Goal: Task Accomplishment & Management: Manage account settings

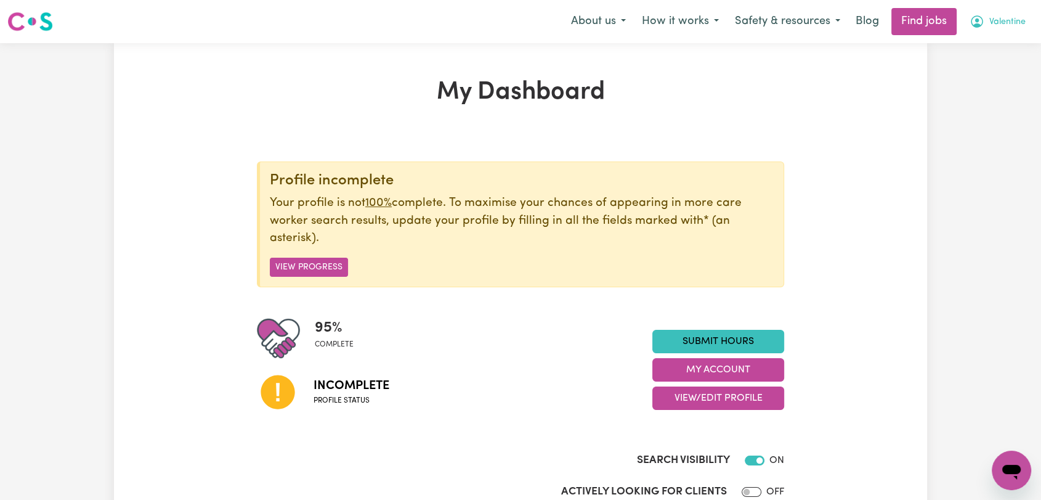
click at [1023, 27] on span "Valentine" at bounding box center [1007, 22] width 36 height 14
click at [994, 99] on link "Logout" at bounding box center [984, 94] width 97 height 23
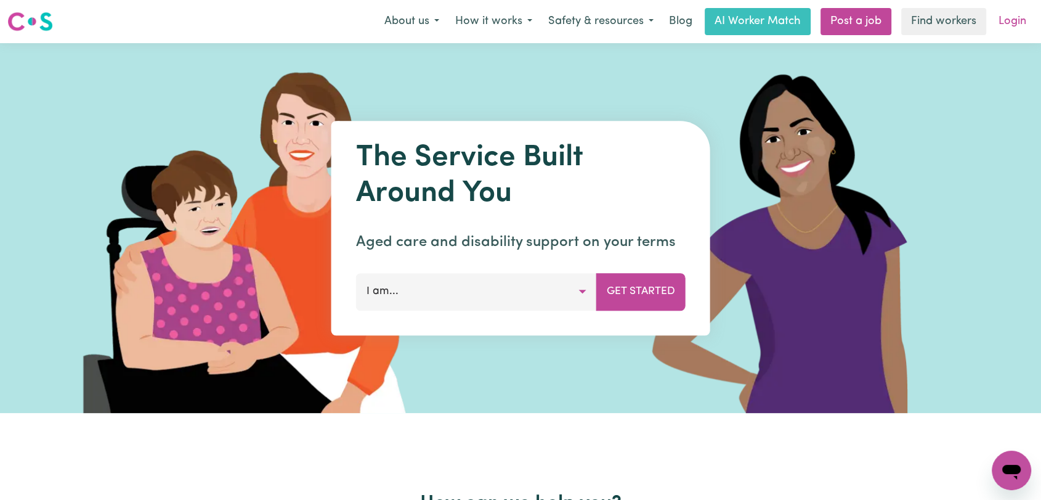
click at [1021, 12] on link "Login" at bounding box center [1012, 21] width 43 height 27
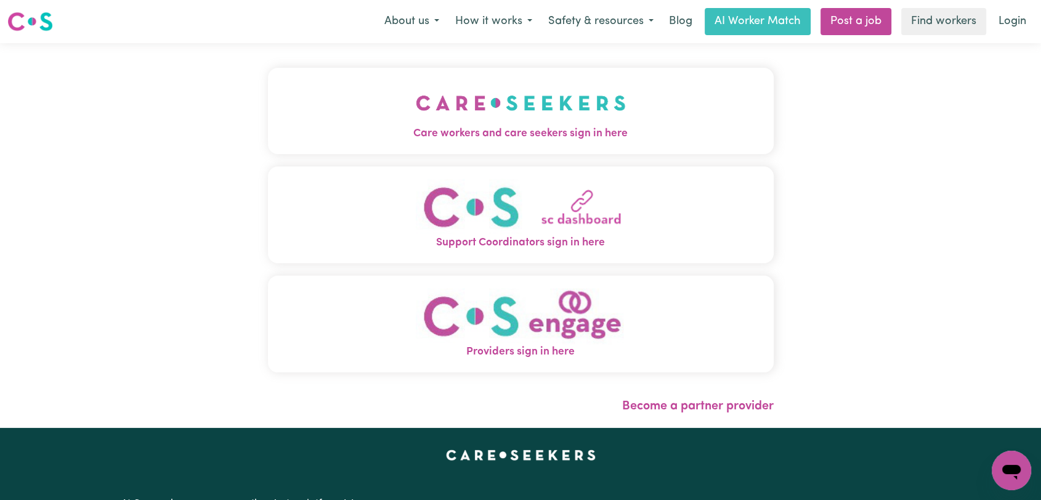
click at [410, 82] on button "Care workers and care seekers sign in here" at bounding box center [521, 111] width 506 height 86
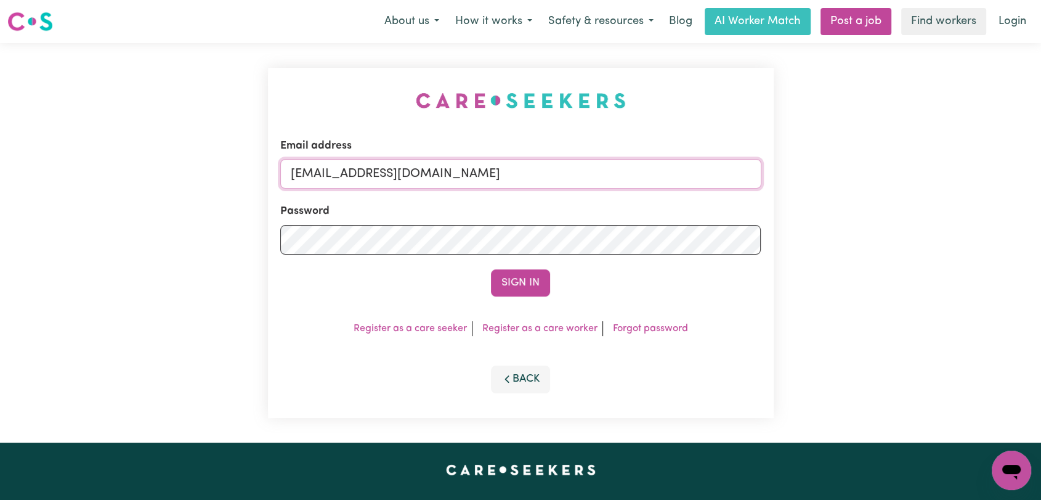
click at [501, 174] on input "[EMAIL_ADDRESS][DOMAIN_NAME]" at bounding box center [520, 174] width 481 height 30
drag, startPoint x: 354, startPoint y: 182, endPoint x: 513, endPoint y: 185, distance: 159.6
click at [513, 185] on input "Superuser~[EMAIL_ADDRESS][DOMAIN_NAME]" at bounding box center [520, 174] width 481 height 30
type input "Superuser~[EMAIL_ADDRESS][DOMAIN_NAME]"
click at [522, 286] on button "Sign In" at bounding box center [520, 282] width 59 height 27
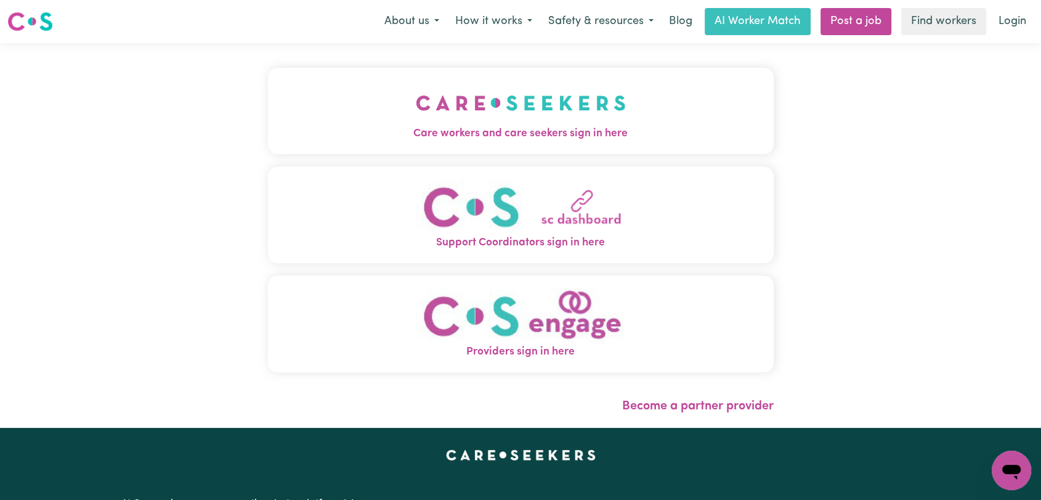
click at [574, 119] on img "Care workers and care seekers sign in here" at bounding box center [521, 103] width 210 height 46
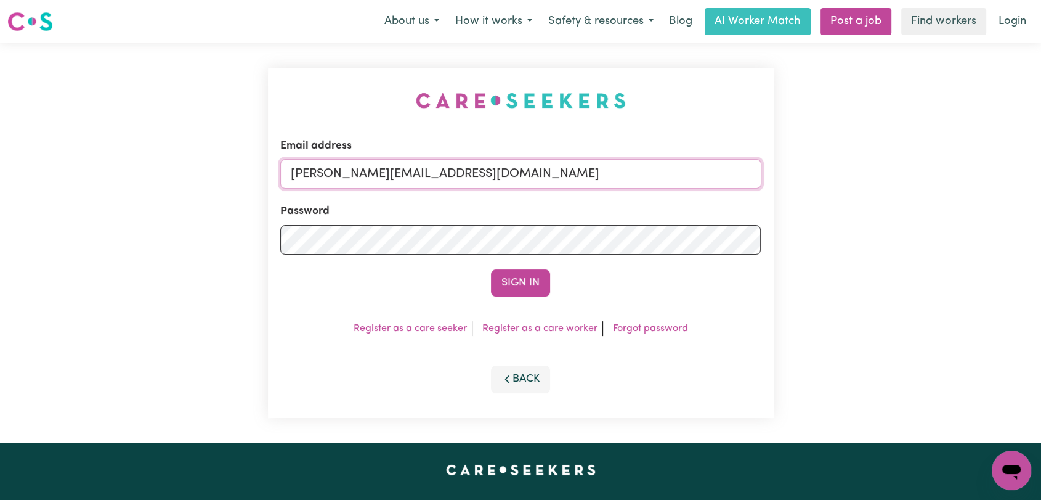
click at [468, 179] on input "toni@careseekers.com.au" at bounding box center [520, 174] width 481 height 30
type input "[EMAIL_ADDRESS][DOMAIN_NAME]"
click at [533, 279] on button "Sign In" at bounding box center [520, 282] width 59 height 27
